Goal: Task Accomplishment & Management: Use online tool/utility

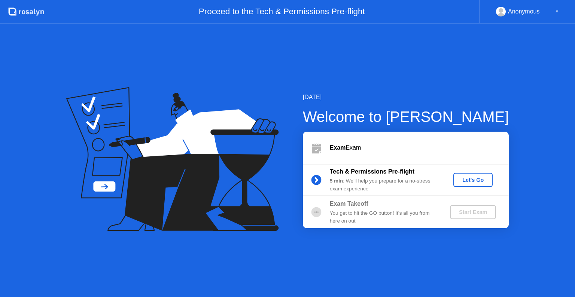
click at [468, 180] on div "Let's Go" at bounding box center [472, 180] width 33 height 6
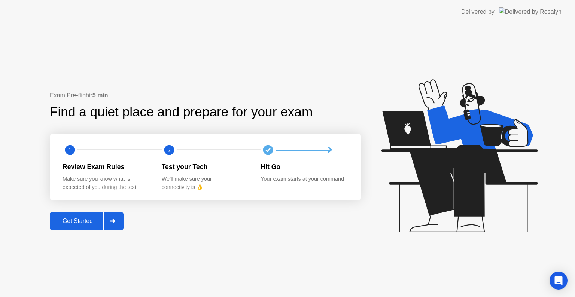
click at [84, 221] on div "Get Started" at bounding box center [77, 221] width 51 height 7
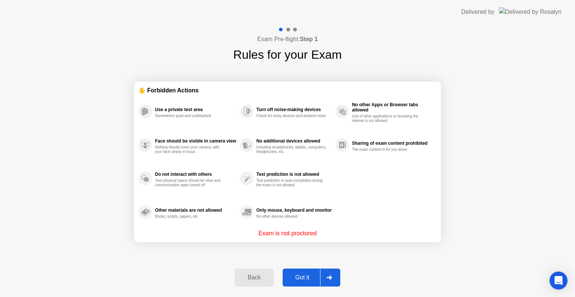
click at [302, 275] on div "Got it" at bounding box center [302, 277] width 35 height 7
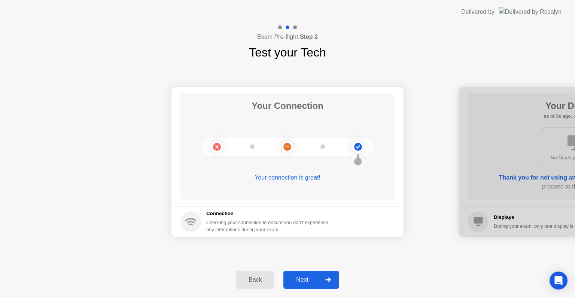
click at [301, 280] on div "Next" at bounding box center [301, 279] width 33 height 7
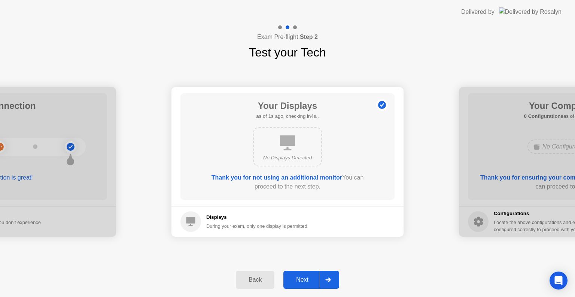
click at [301, 280] on div "Next" at bounding box center [301, 279] width 33 height 7
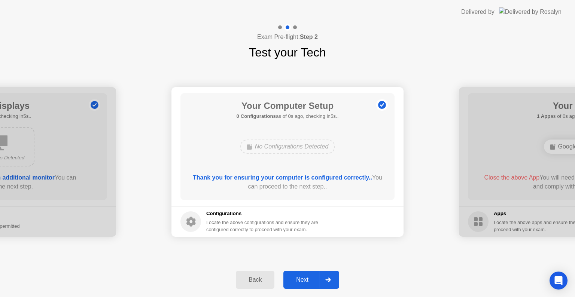
click at [301, 280] on div "Next" at bounding box center [301, 279] width 33 height 7
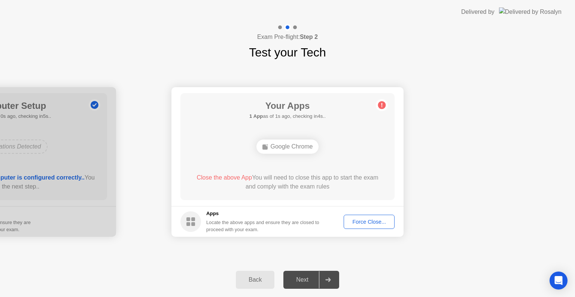
click at [361, 220] on div "Force Close..." at bounding box center [369, 222] width 46 height 6
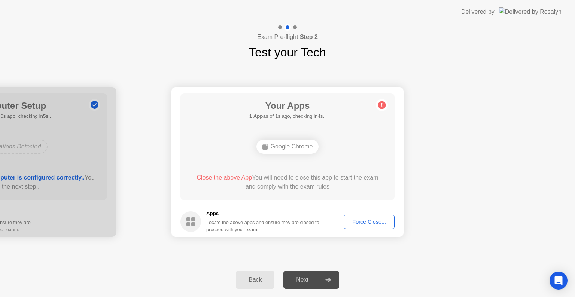
click at [384, 224] on div "Force Close..." at bounding box center [369, 222] width 46 height 6
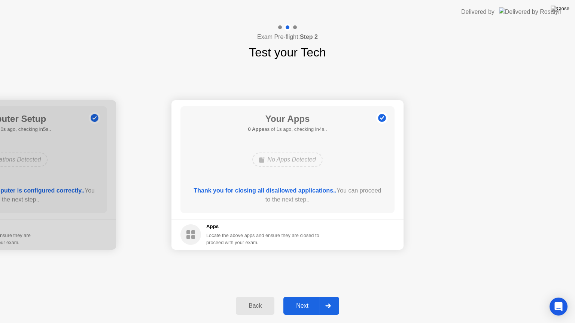
click at [337, 267] on div "Your Connection Your connection is great! Connection Checking your connection t…" at bounding box center [287, 174] width 575 height 227
click at [307, 297] on div "Next" at bounding box center [301, 306] width 33 height 7
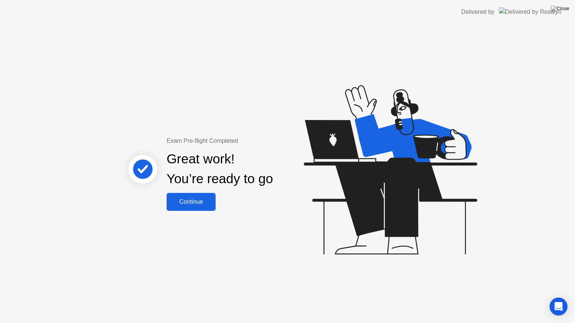
click at [183, 200] on div "Continue" at bounding box center [191, 202] width 45 height 7
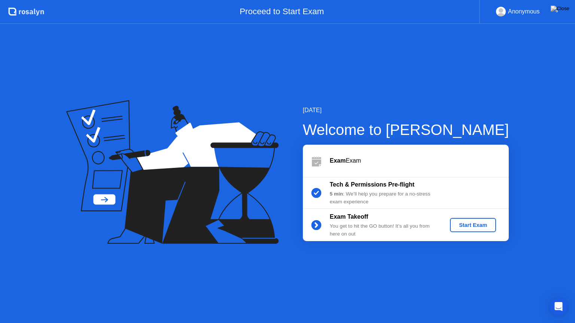
click at [463, 225] on div "Start Exam" at bounding box center [473, 225] width 40 height 6
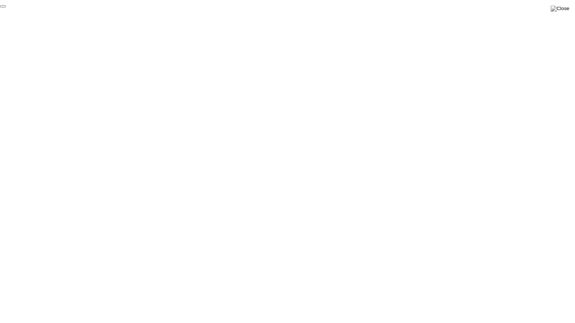
click div "End Proctoring Session"
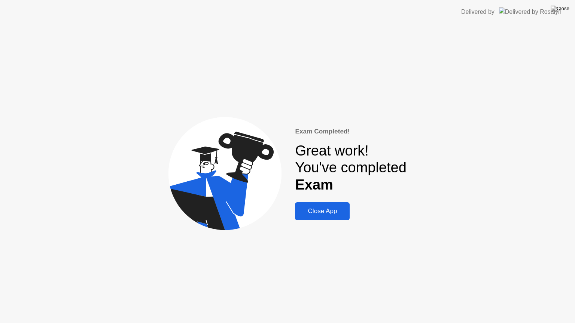
click at [328, 209] on div "Close App" at bounding box center [322, 211] width 50 height 7
